Goal: Information Seeking & Learning: Compare options

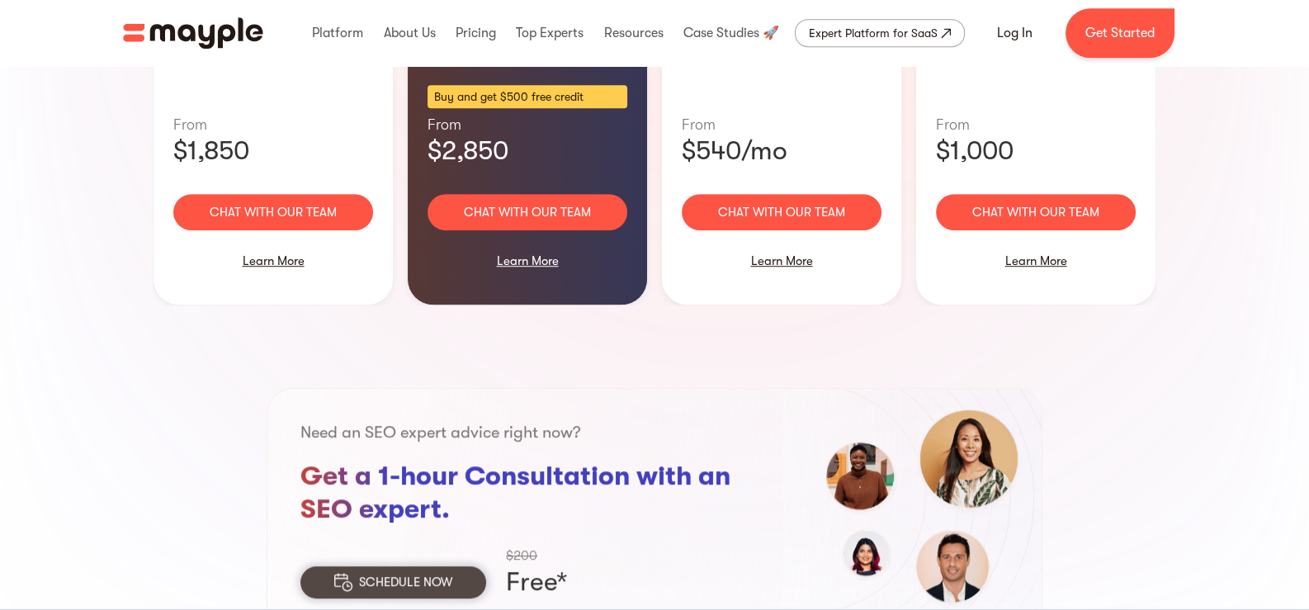
scroll to position [1238, 0]
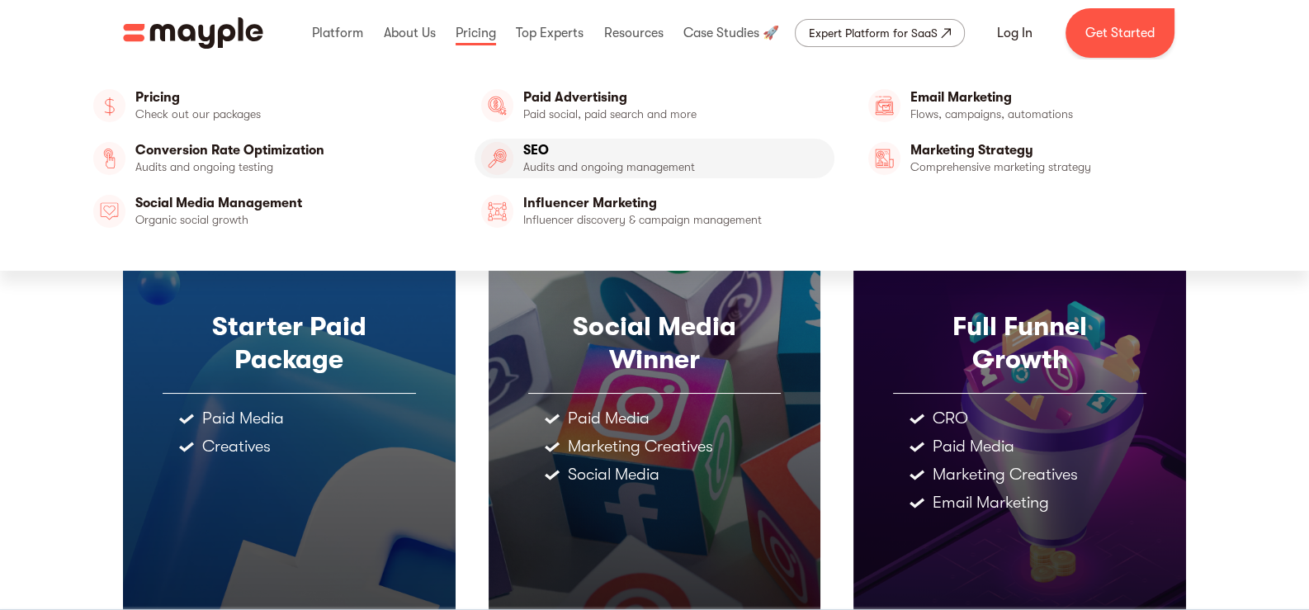
click at [546, 148] on link "SEO" at bounding box center [654, 159] width 361 height 40
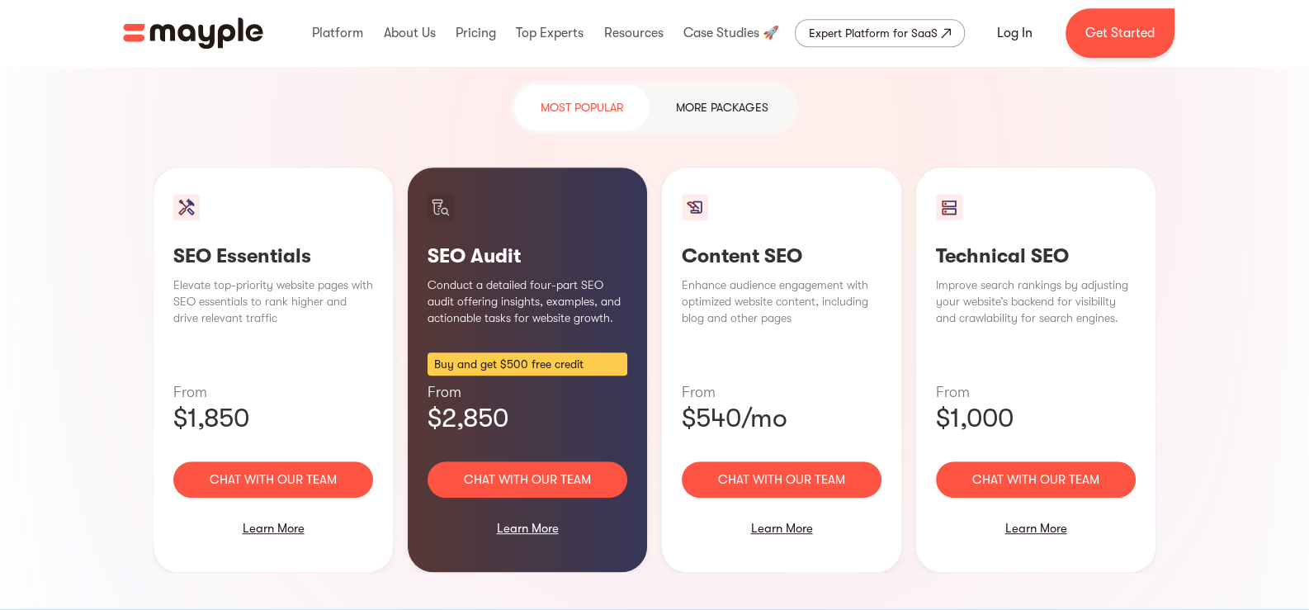
scroll to position [1238, 0]
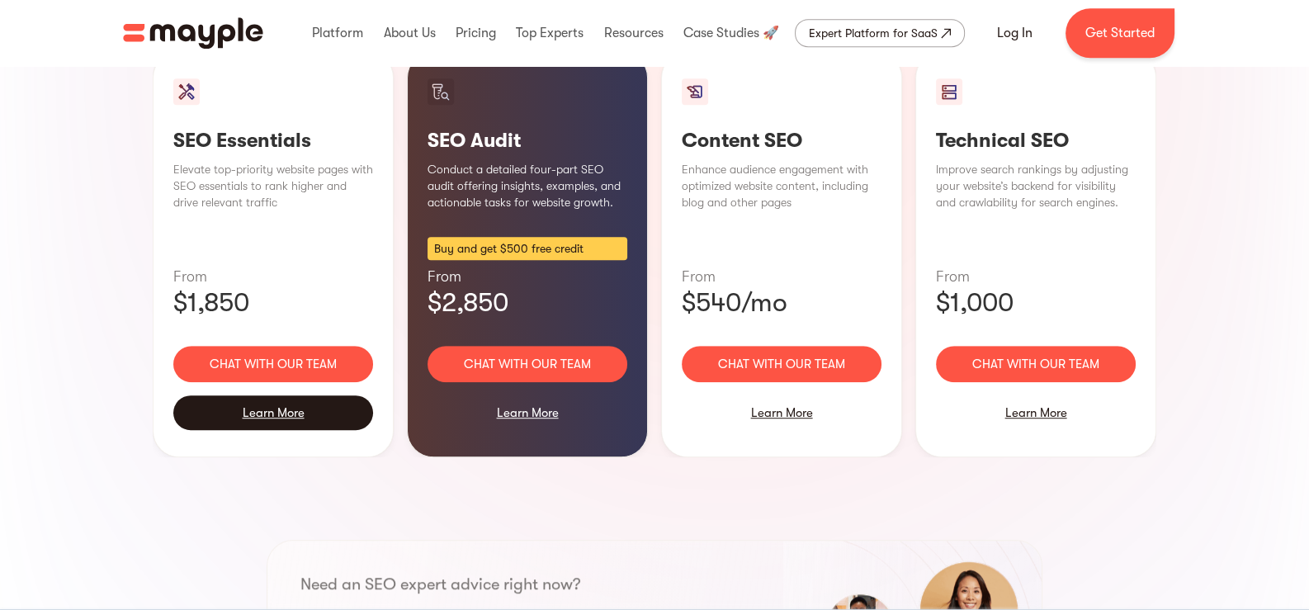
click at [264, 395] on div "Learn More" at bounding box center [273, 412] width 200 height 35
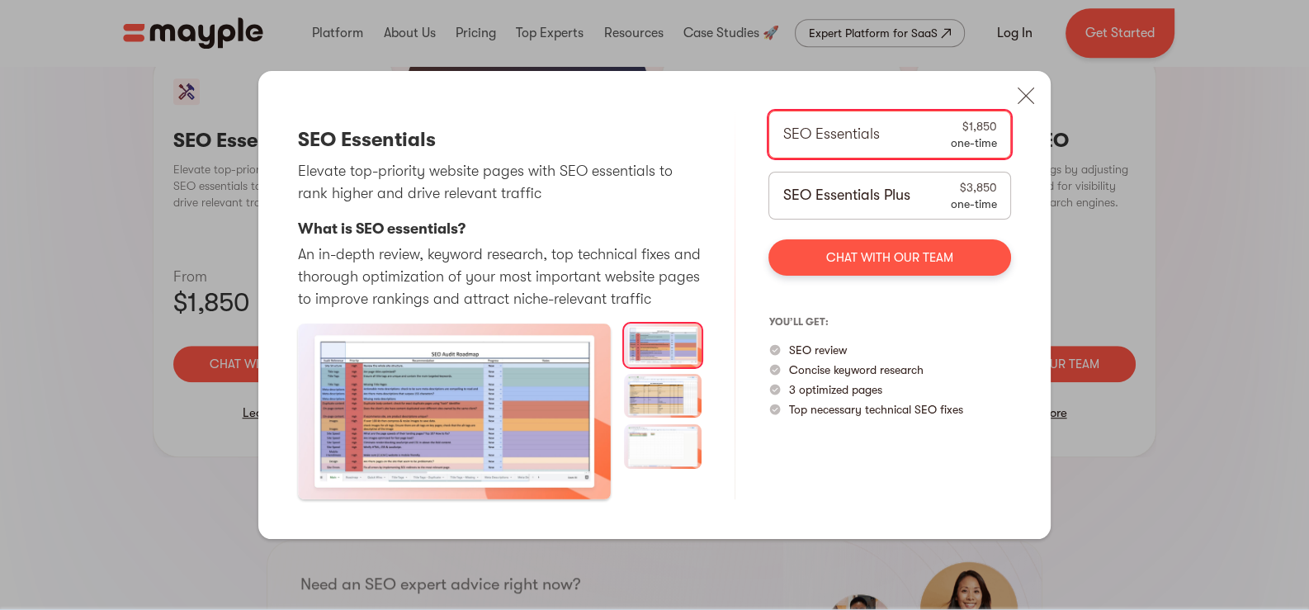
click at [859, 186] on p "SEO Essentials Plus" at bounding box center [845, 195] width 127 height 22
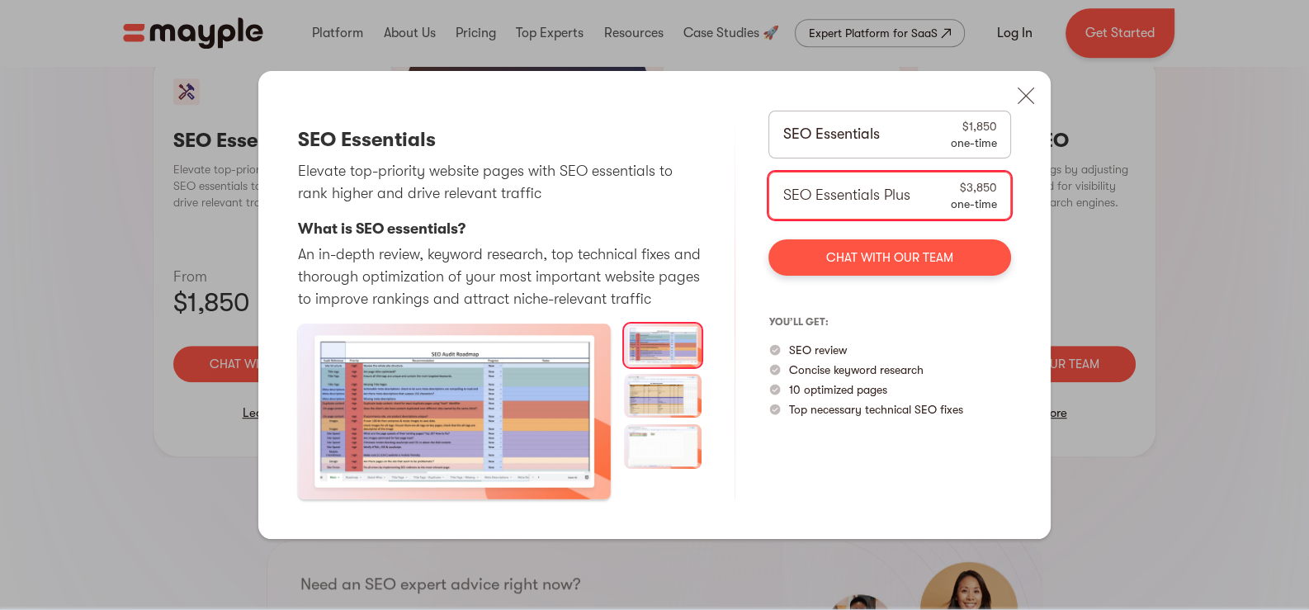
click at [861, 145] on div "SEO Essentials $1,850 one-time" at bounding box center [889, 135] width 243 height 48
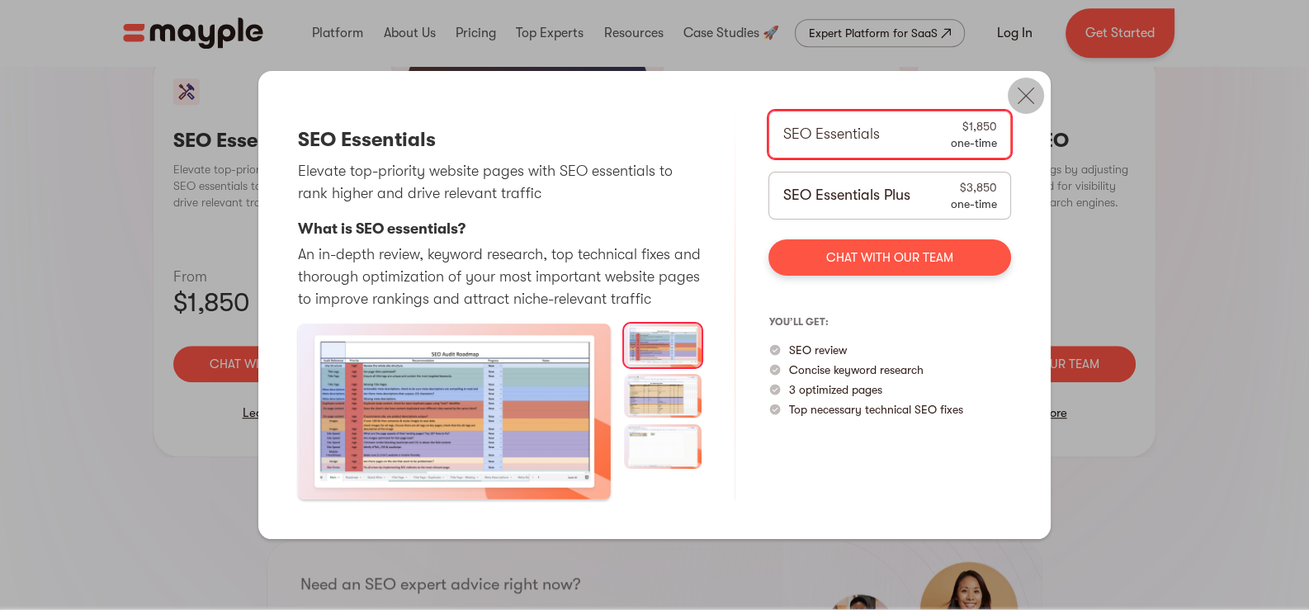
click at [1027, 98] on img at bounding box center [1025, 96] width 36 height 36
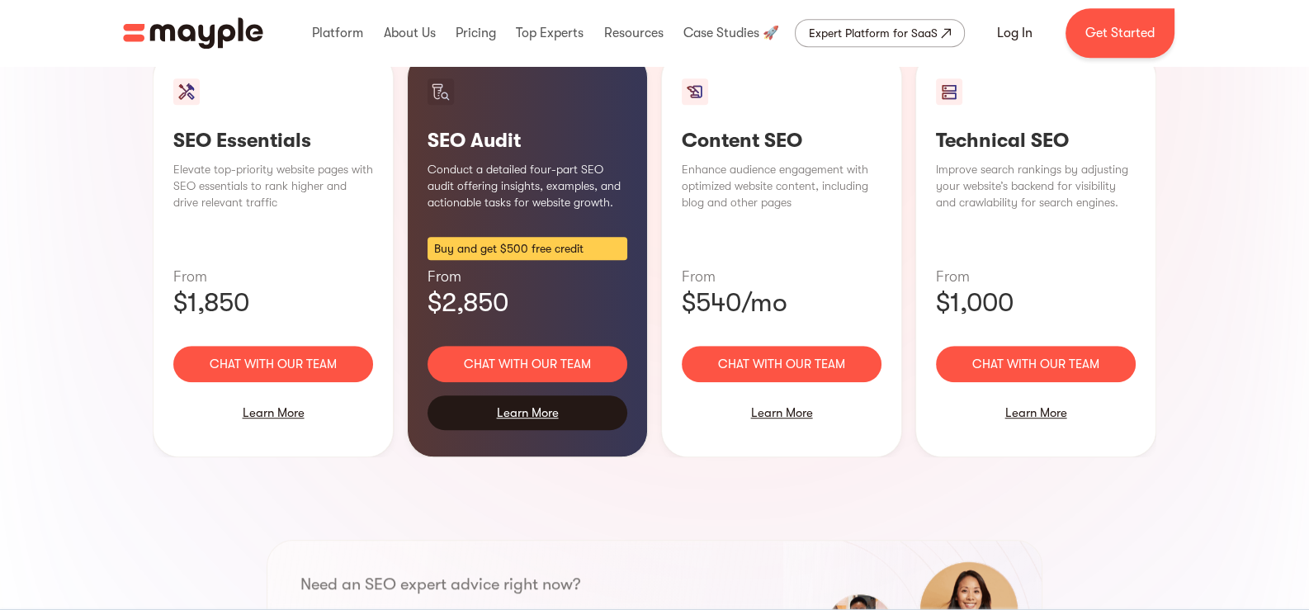
click at [525, 395] on div "Learn More" at bounding box center [527, 412] width 200 height 35
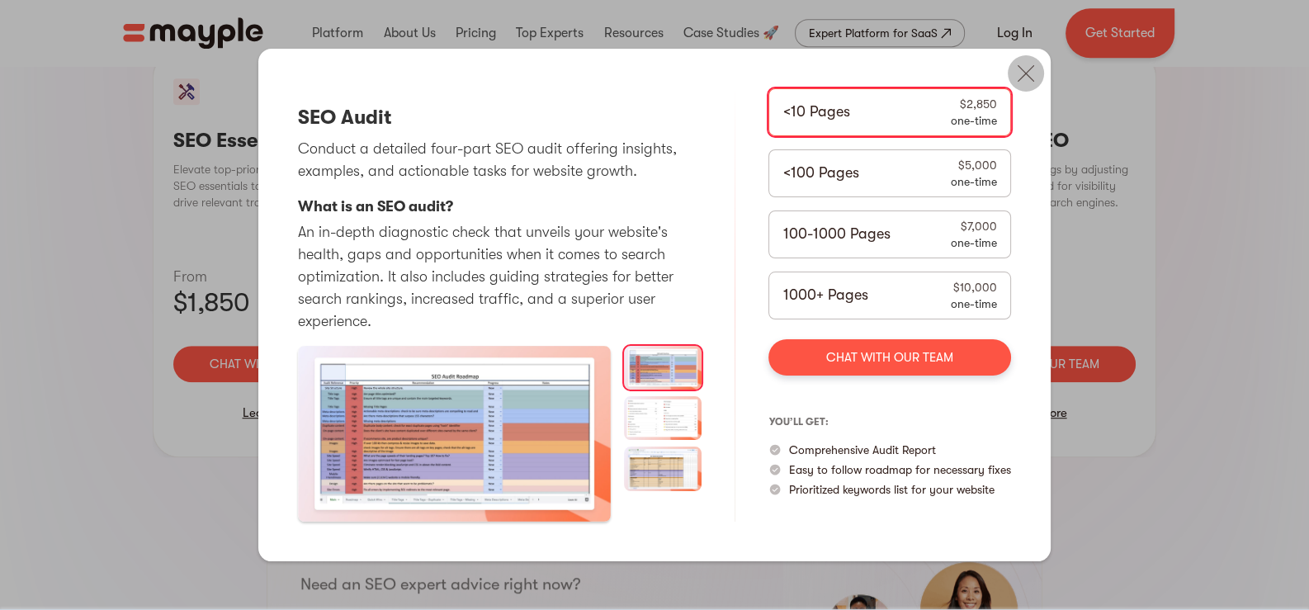
click at [1024, 69] on img at bounding box center [1025, 73] width 36 height 36
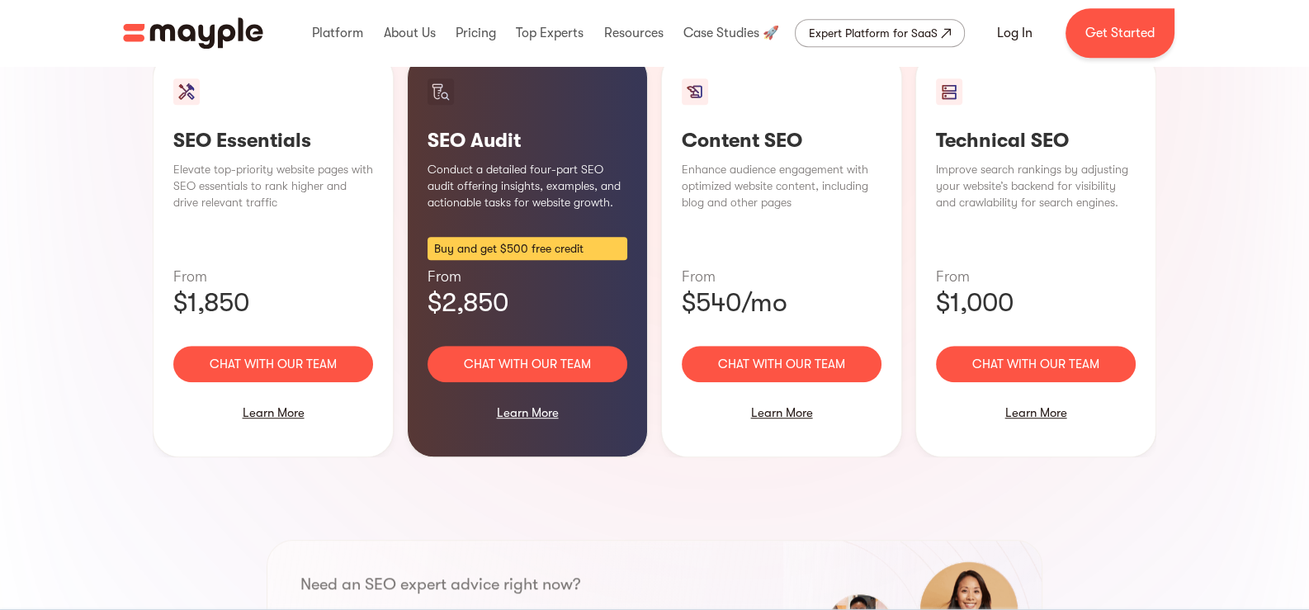
scroll to position [962, 0]
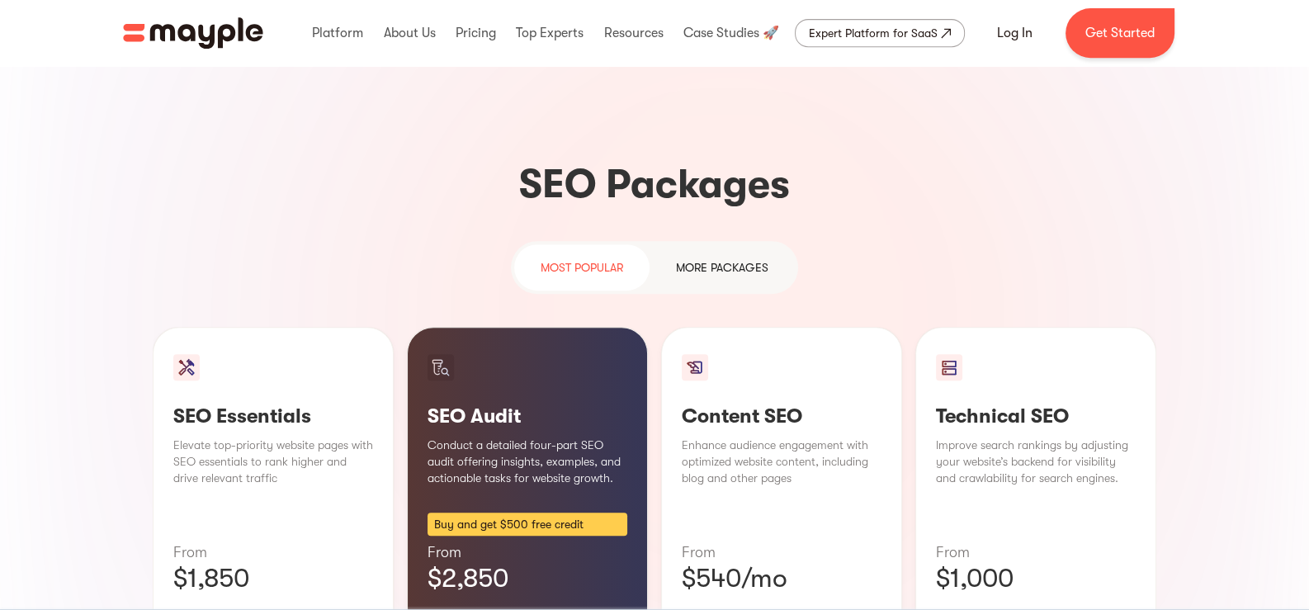
click at [734, 257] on div "MORE packages" at bounding box center [722, 267] width 92 height 20
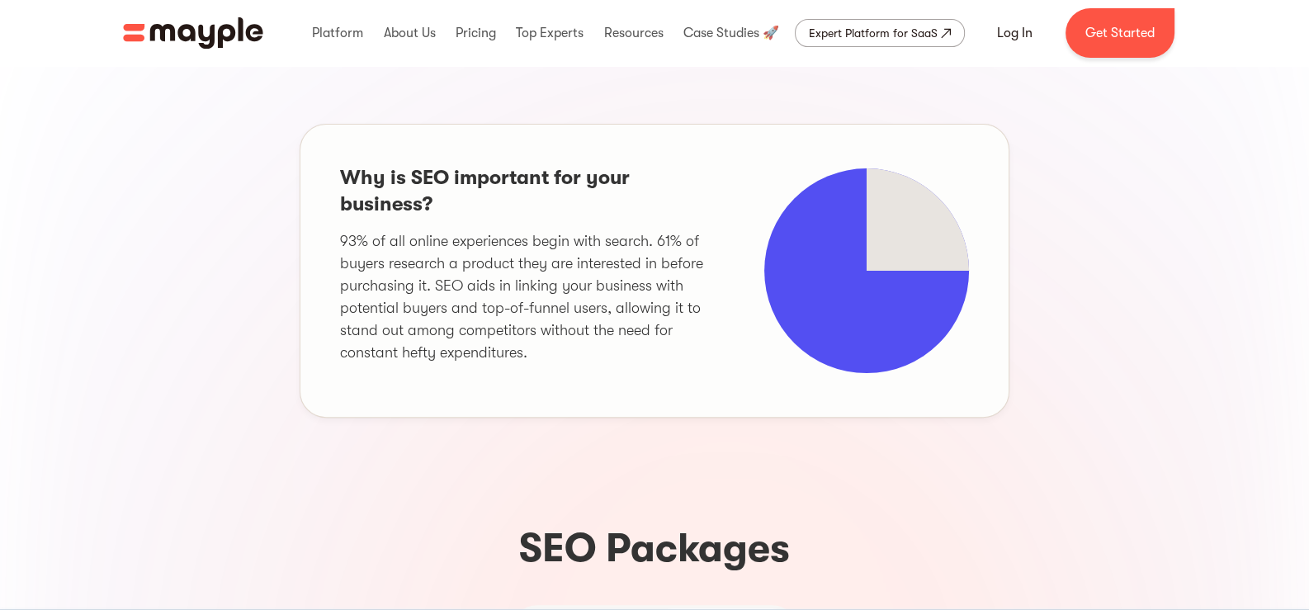
scroll to position [0, 0]
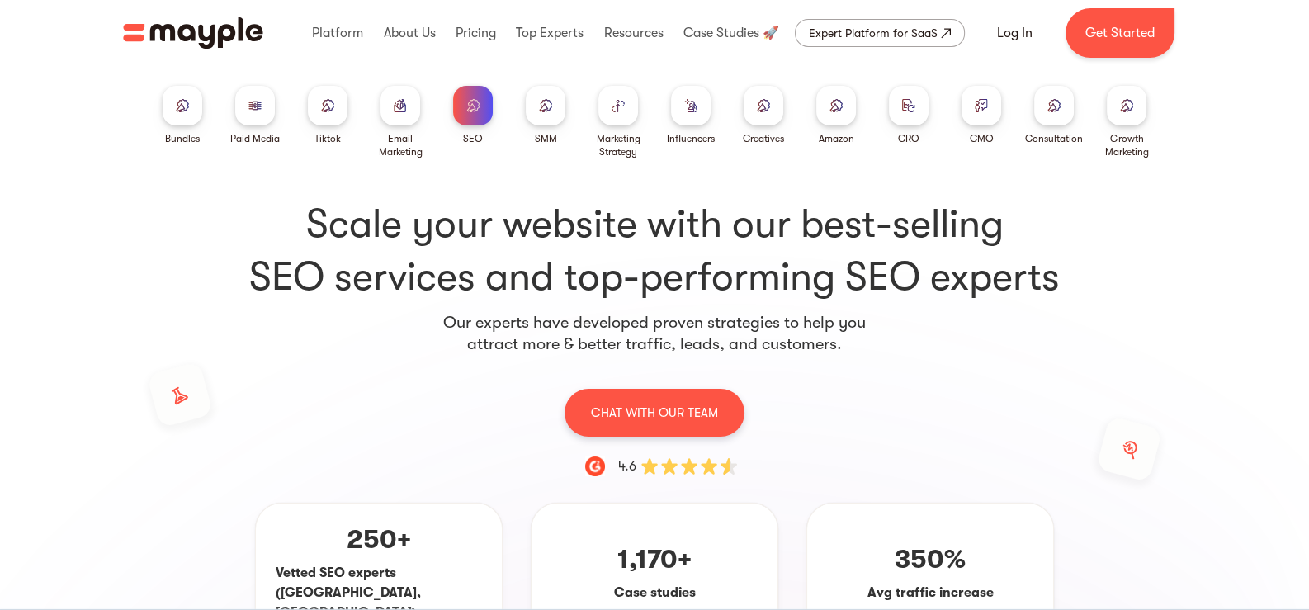
click at [181, 111] on div at bounding box center [183, 106] width 40 height 40
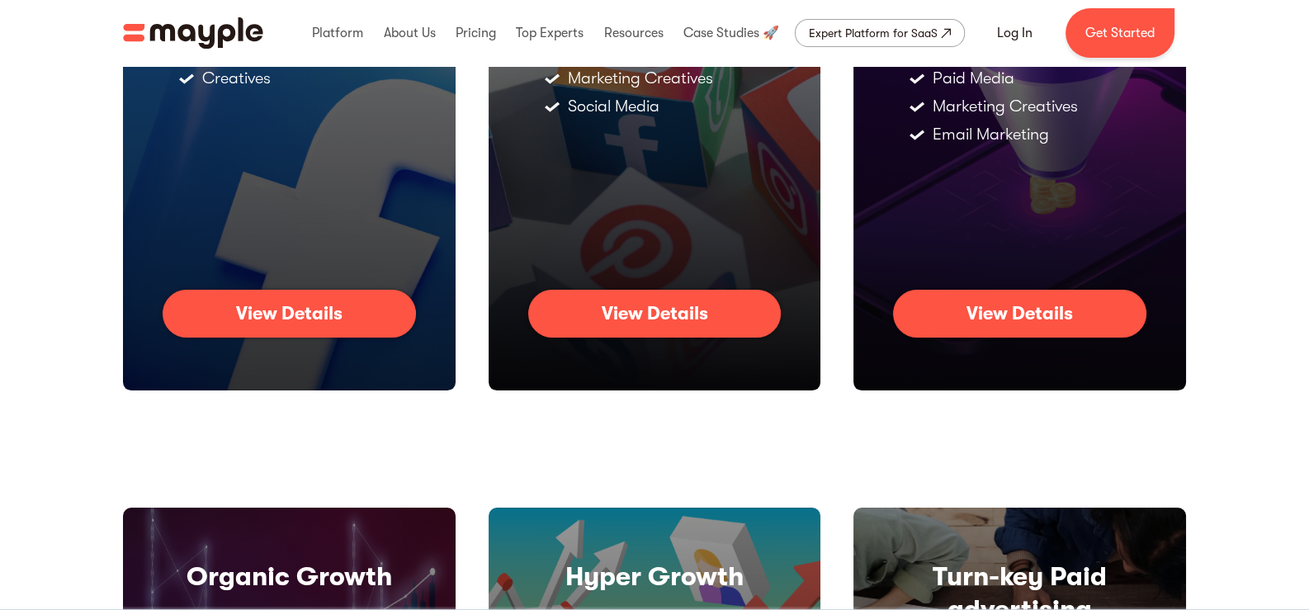
scroll to position [144, 0]
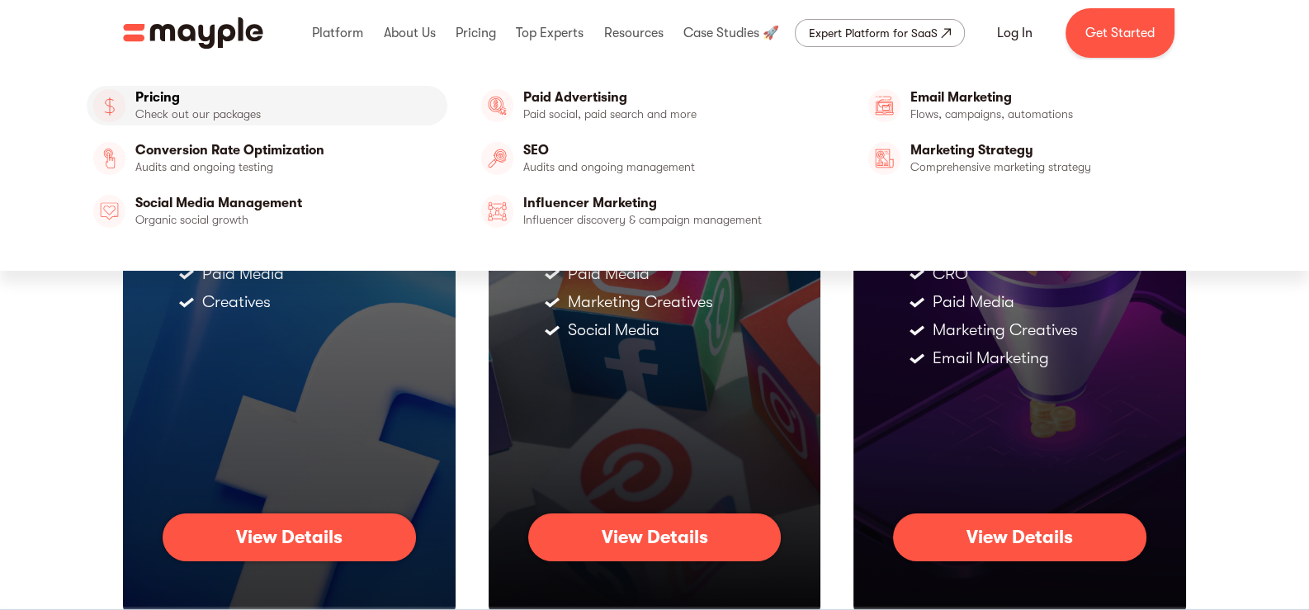
click at [165, 106] on link "Pricing" at bounding box center [267, 106] width 361 height 40
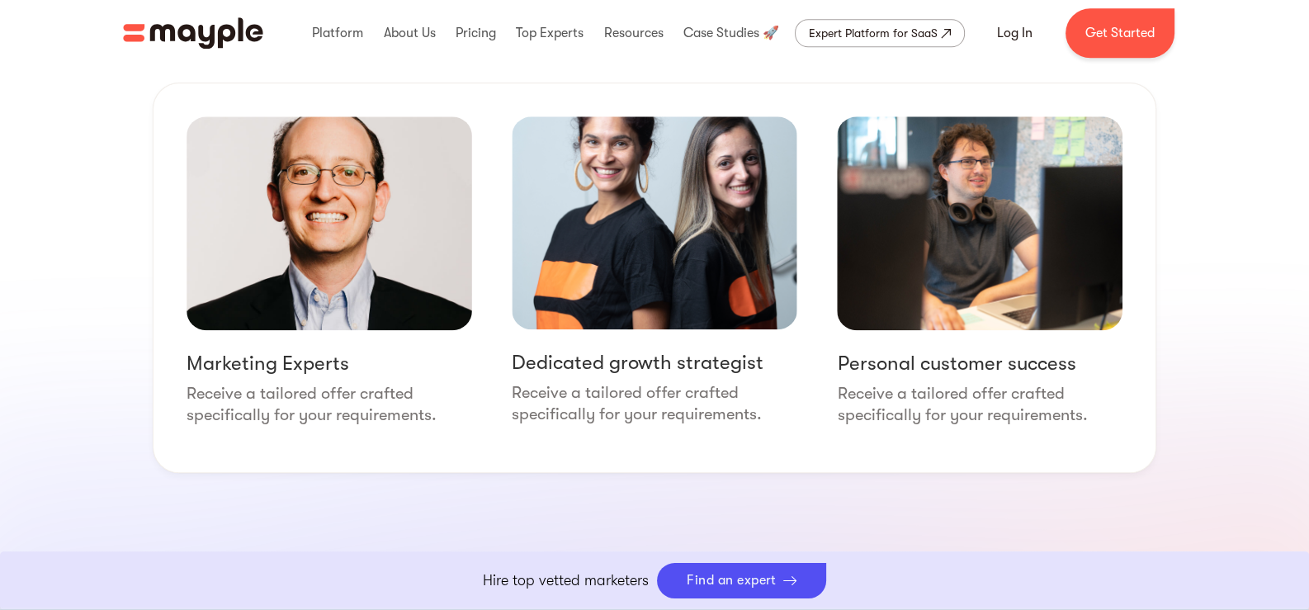
scroll to position [2063, 0]
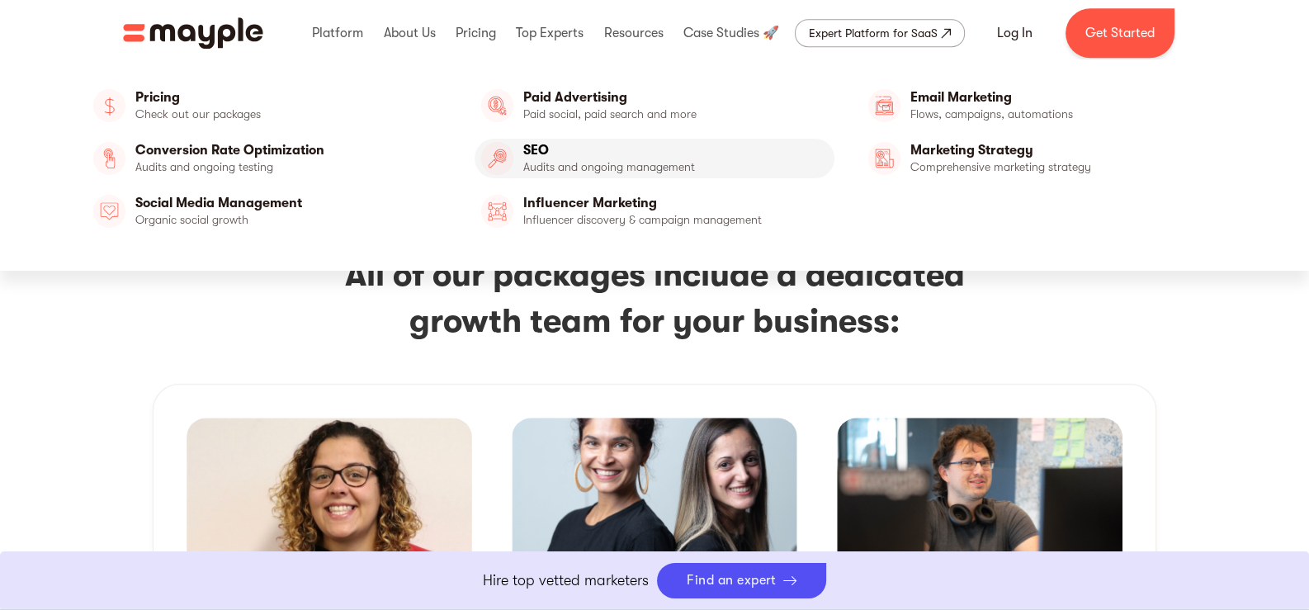
click at [595, 161] on link "SEO" at bounding box center [654, 159] width 361 height 40
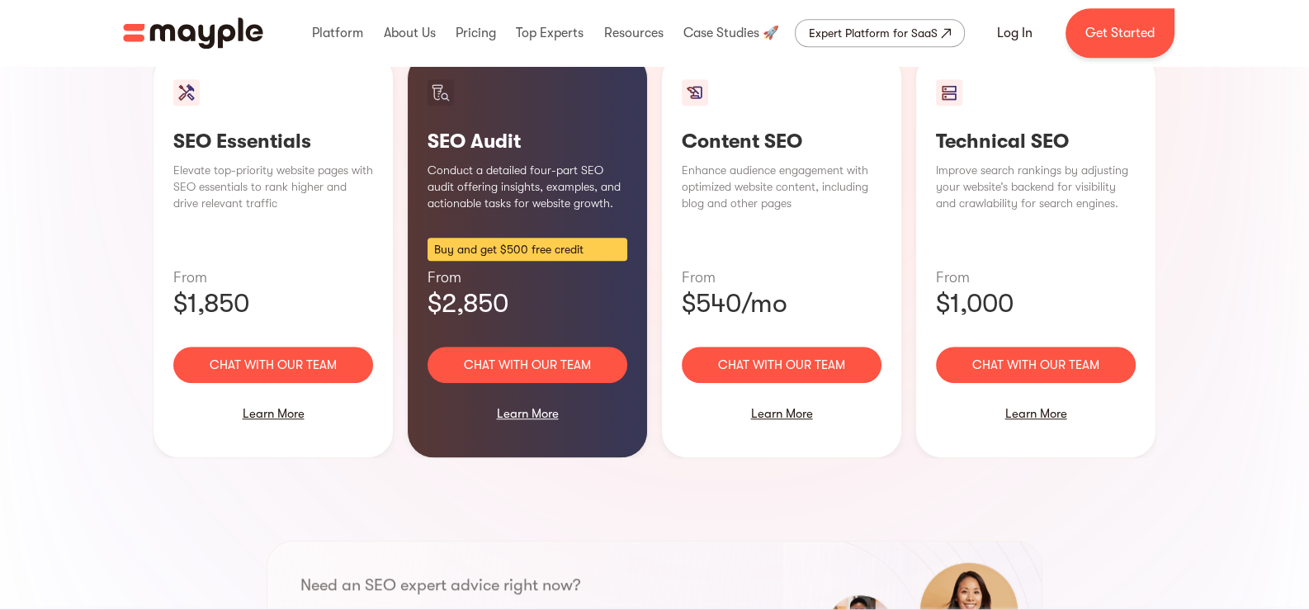
scroll to position [1238, 0]
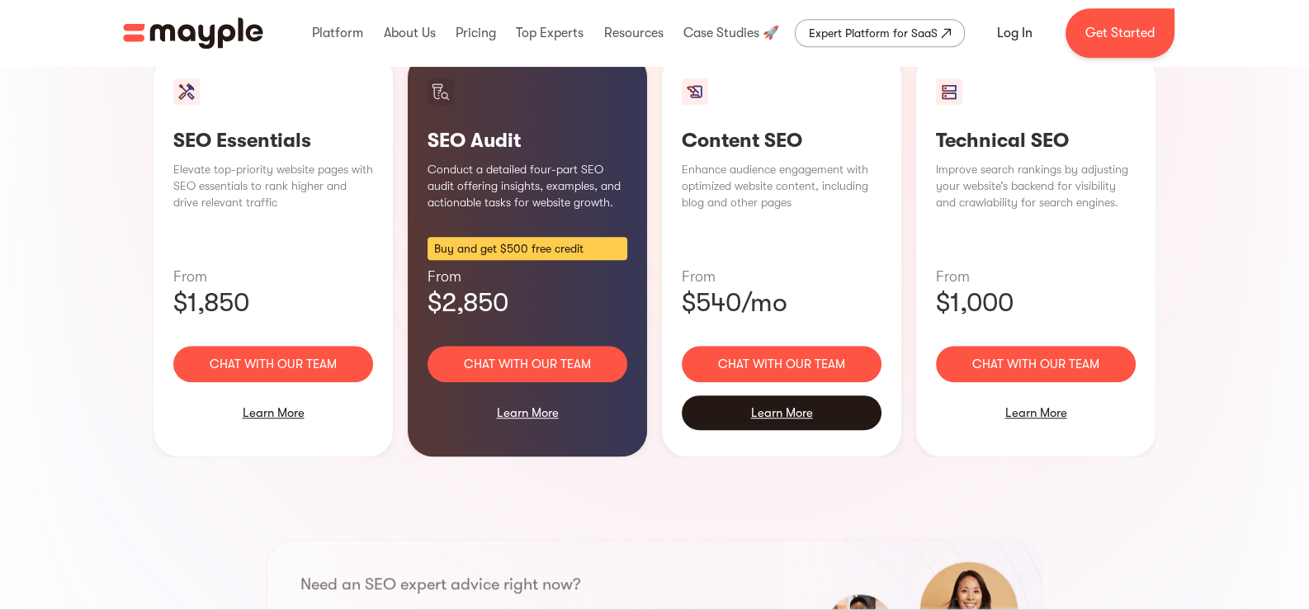
click at [769, 395] on div "Learn More" at bounding box center [782, 412] width 200 height 35
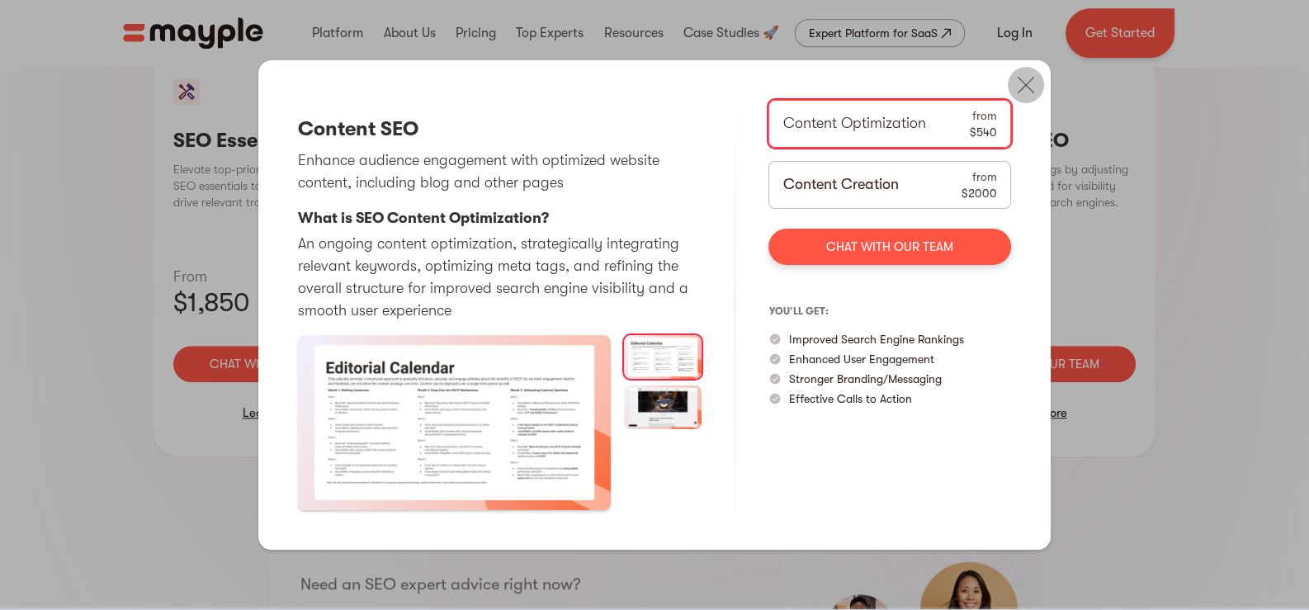
click at [1027, 82] on img at bounding box center [1025, 85] width 36 height 36
